Goal: Task Accomplishment & Management: Complete application form

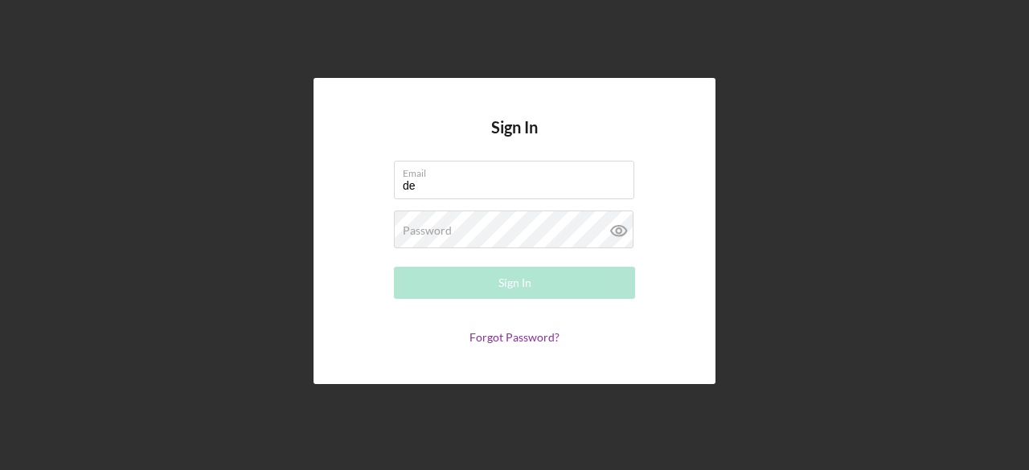
type input "[EMAIL_ADDRESS][DOMAIN_NAME]"
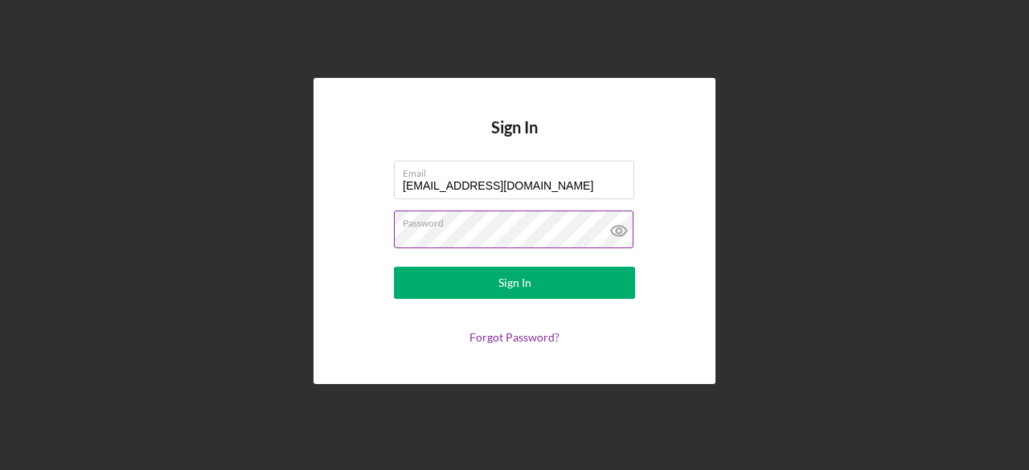
click at [394, 267] on button "Sign In" at bounding box center [514, 283] width 241 height 32
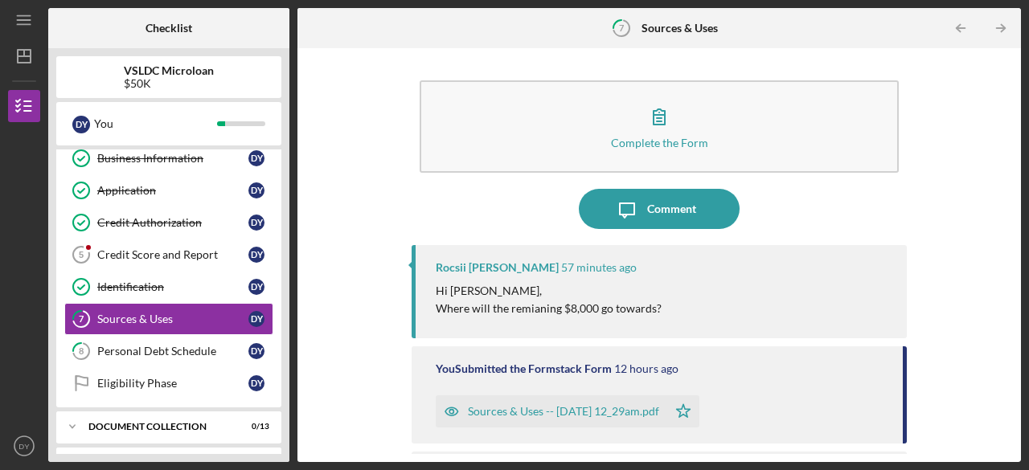
scroll to position [77, 0]
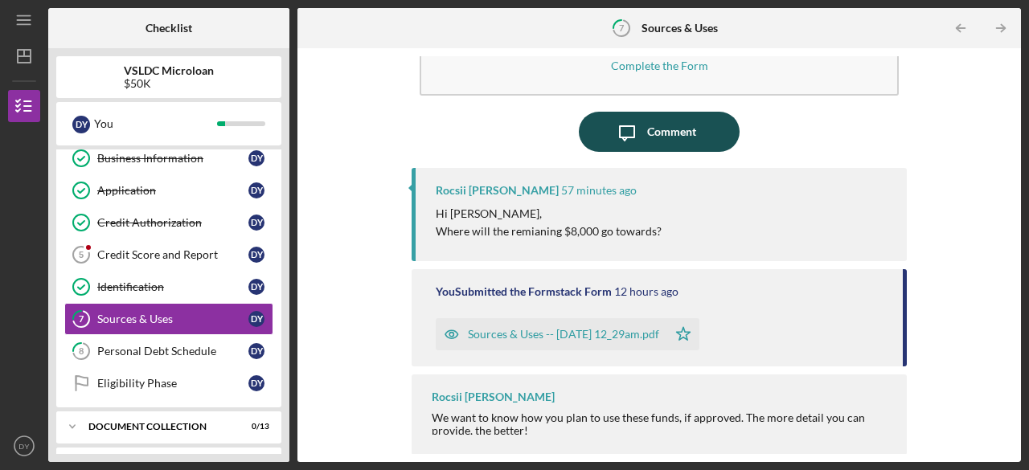
click at [637, 135] on icon "Icon/Message" at bounding box center [627, 132] width 40 height 40
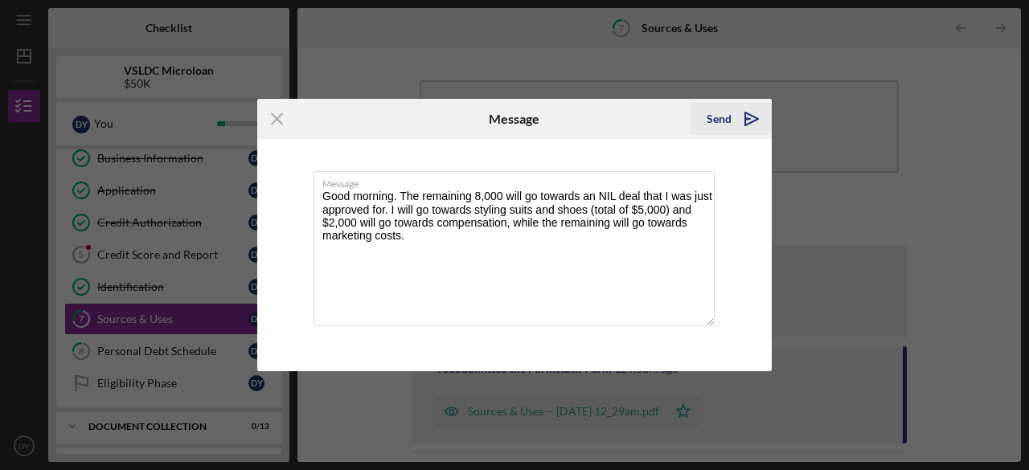
type textarea "Good morning. The remaining 8,000 will go towards an NIL deal that I was just a…"
click at [741, 118] on icon "Icon/icon-invite-send" at bounding box center [752, 119] width 40 height 40
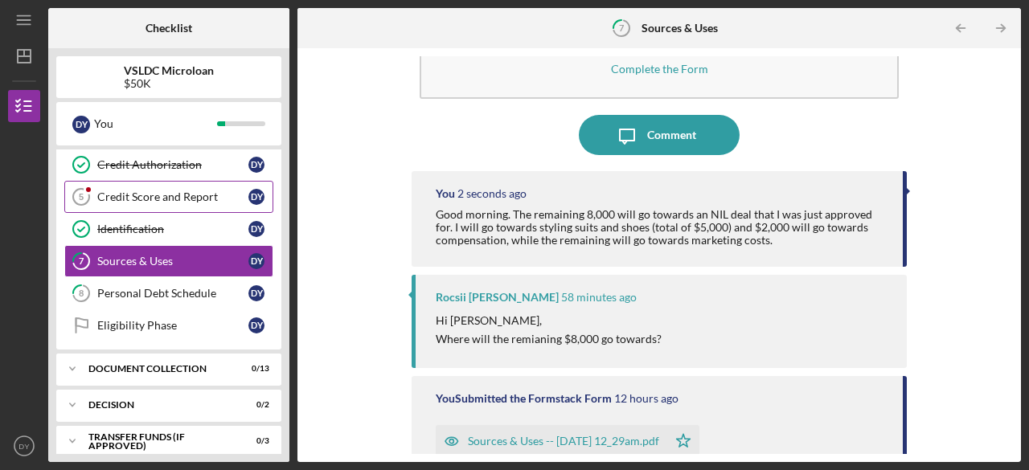
scroll to position [137, 0]
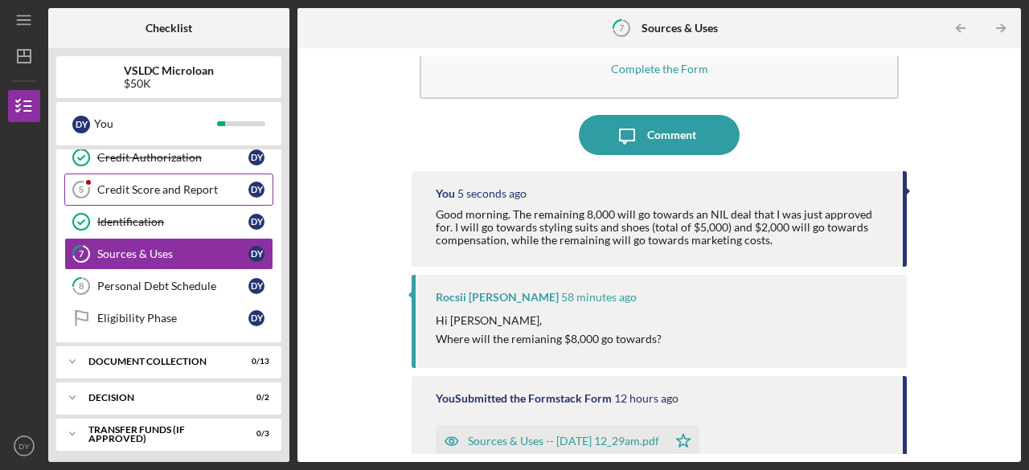
click at [207, 191] on div "Credit Score and Report" at bounding box center [172, 189] width 151 height 13
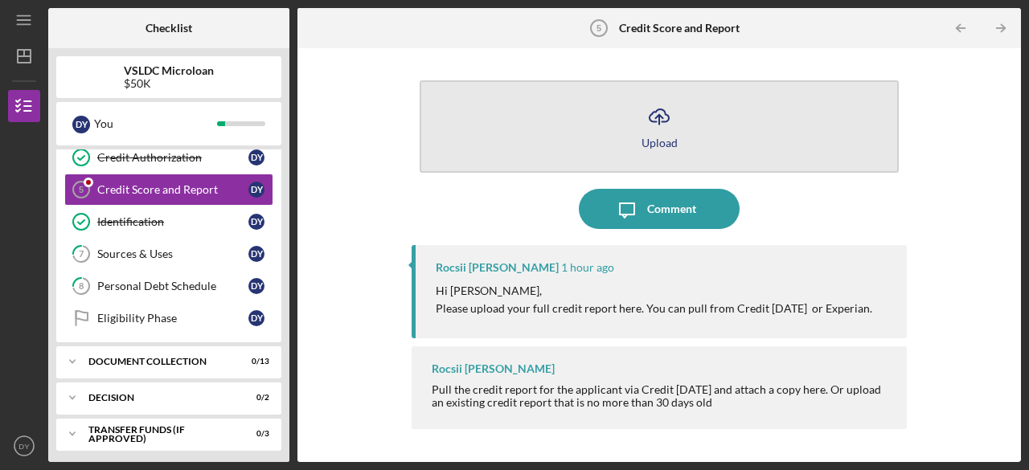
click at [667, 115] on icon "Icon/Upload" at bounding box center [659, 116] width 40 height 40
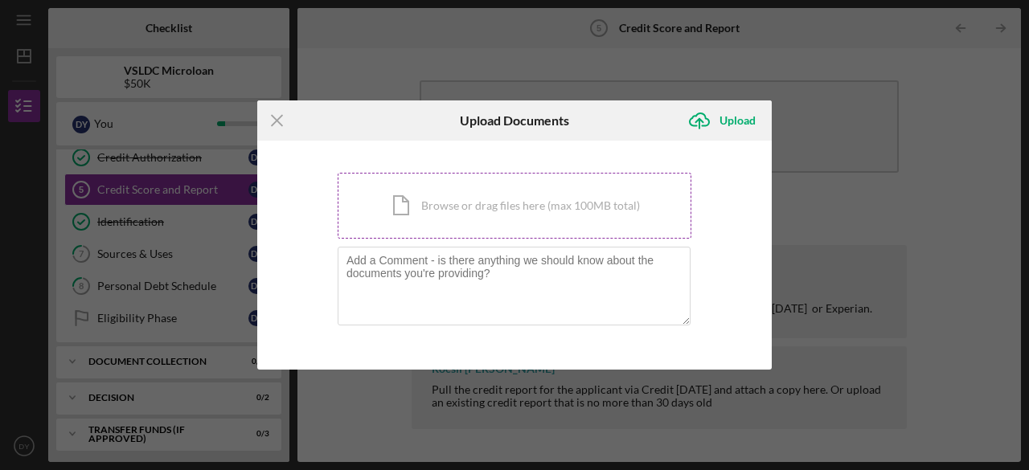
click at [467, 200] on div "Icon/Document Browse or drag files here (max 100MB total) Tap to choose files o…" at bounding box center [515, 206] width 354 height 66
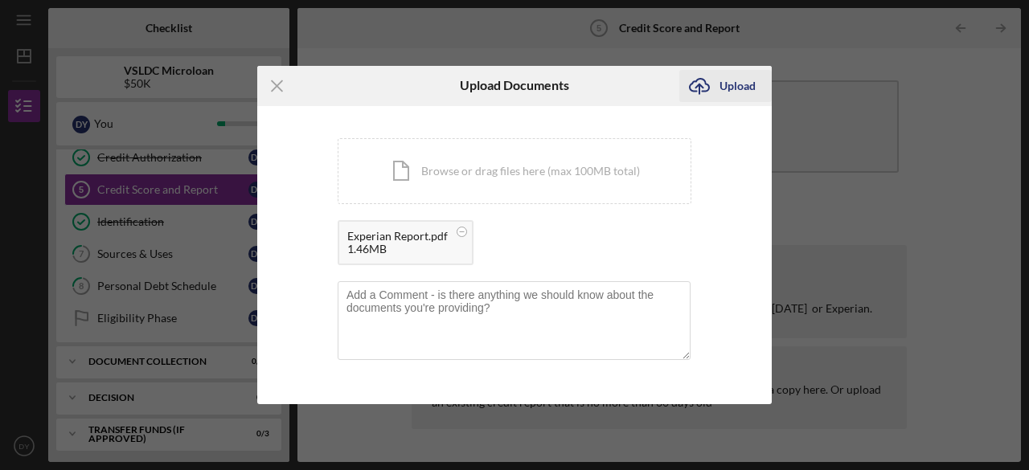
click at [739, 81] on div "Upload" at bounding box center [738, 86] width 36 height 32
